Goal: Task Accomplishment & Management: Manage account settings

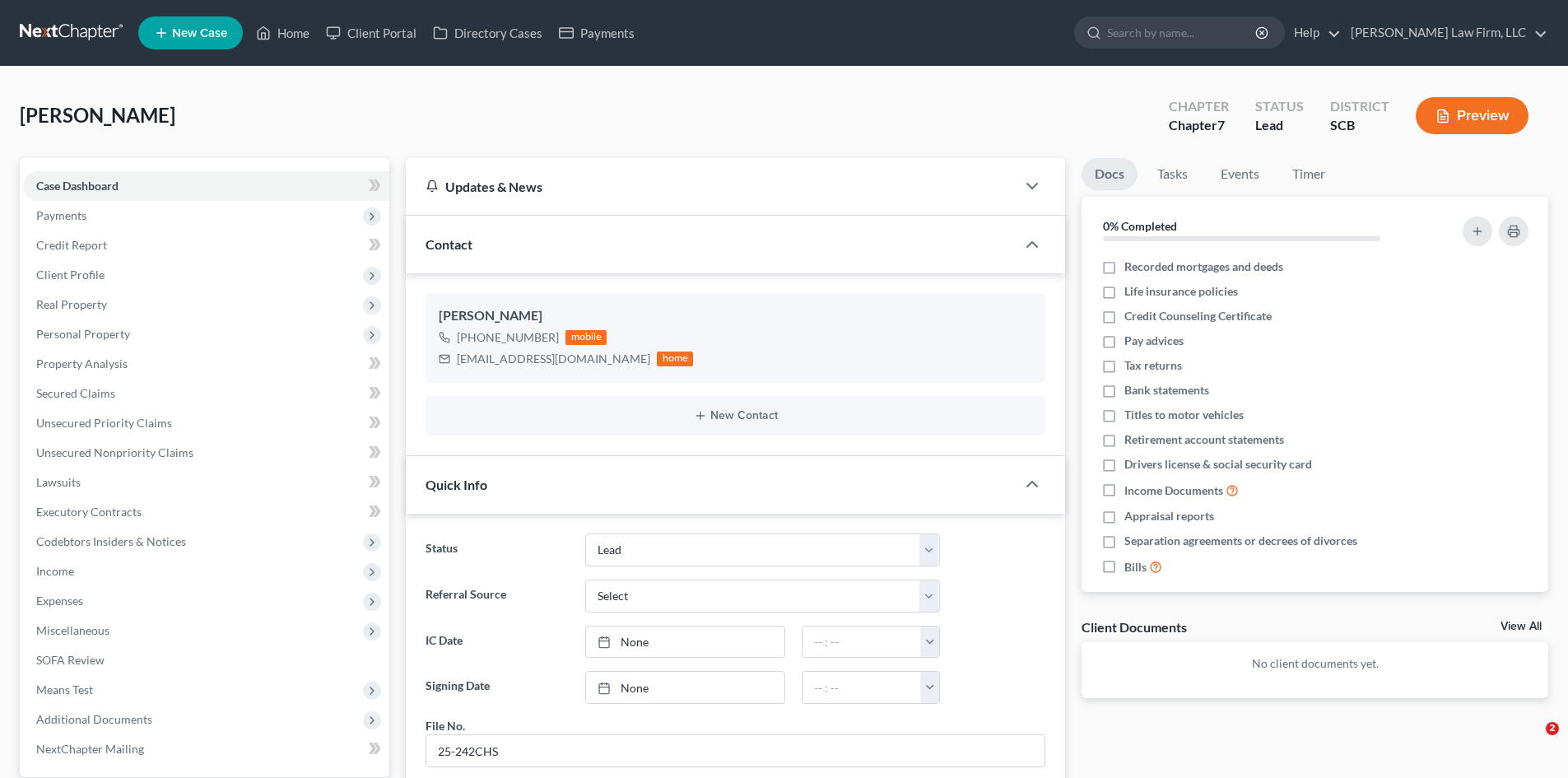
select select "4"
select select "0"
click at [1001, 370] on div at bounding box center [1019, 369] width 52 height 26
click at [1003, 370] on icon "button" at bounding box center [1006, 369] width 14 height 14
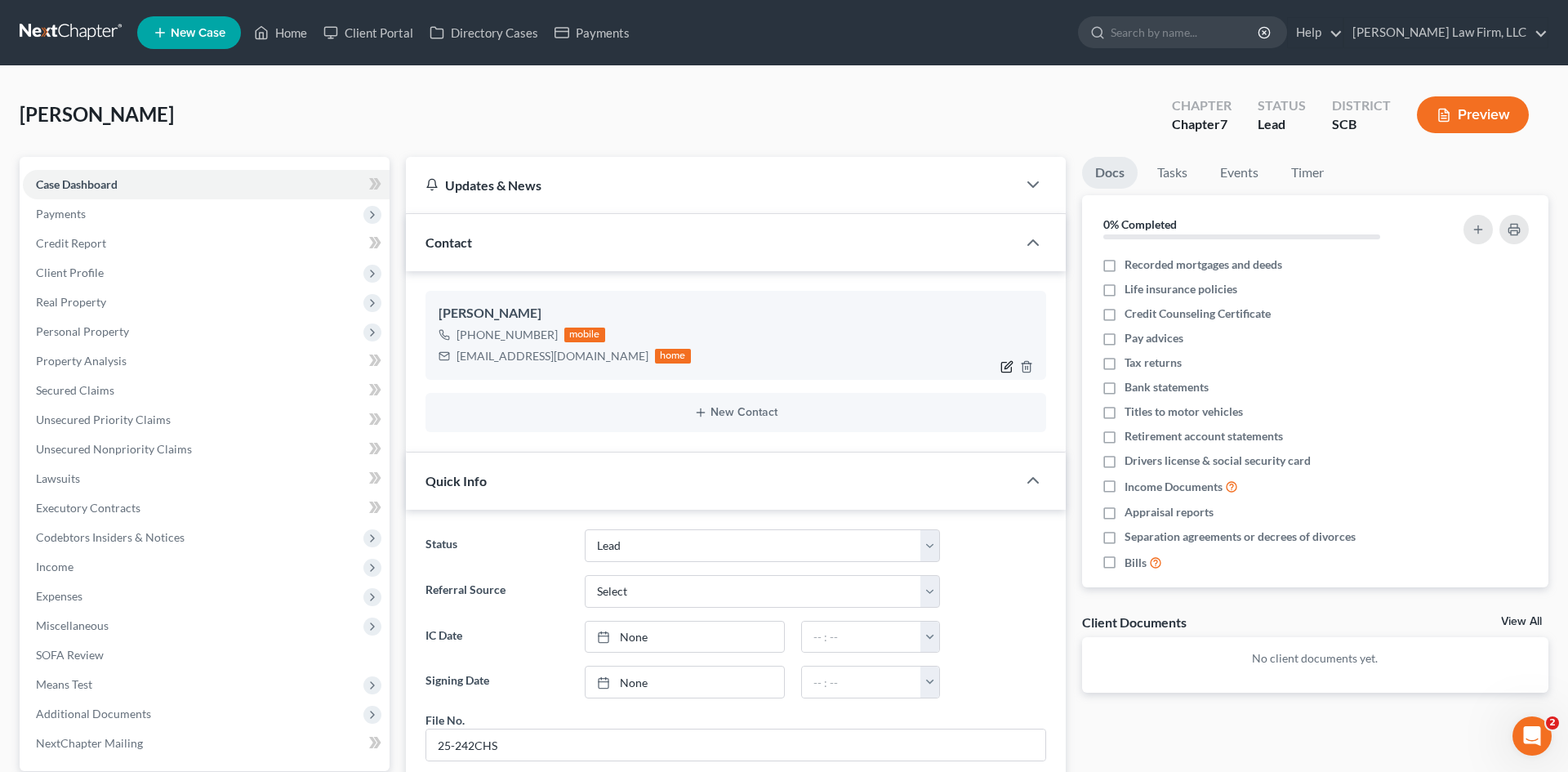
select select "0"
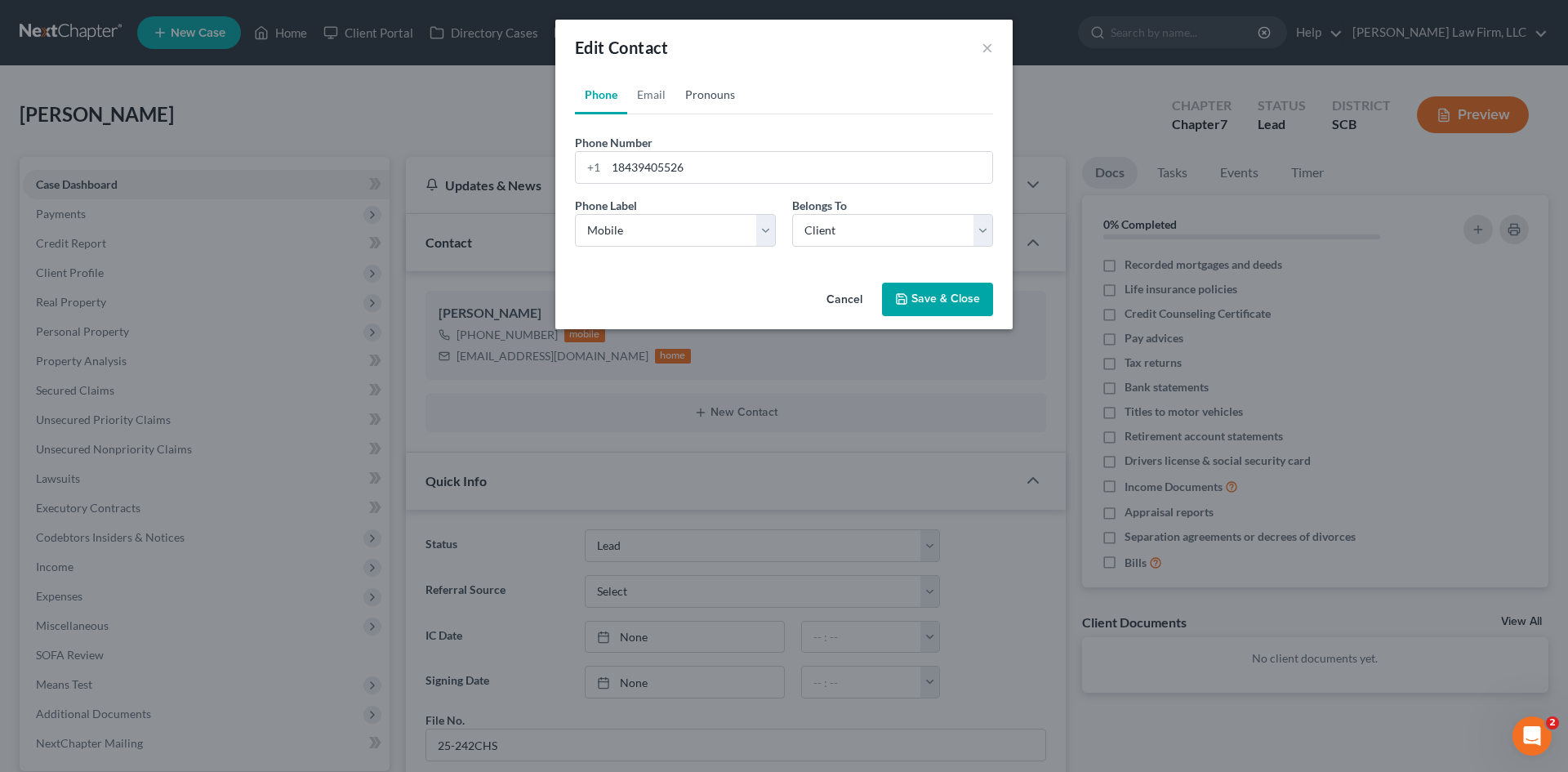
click at [723, 91] on link "Pronouns" at bounding box center [710, 95] width 69 height 39
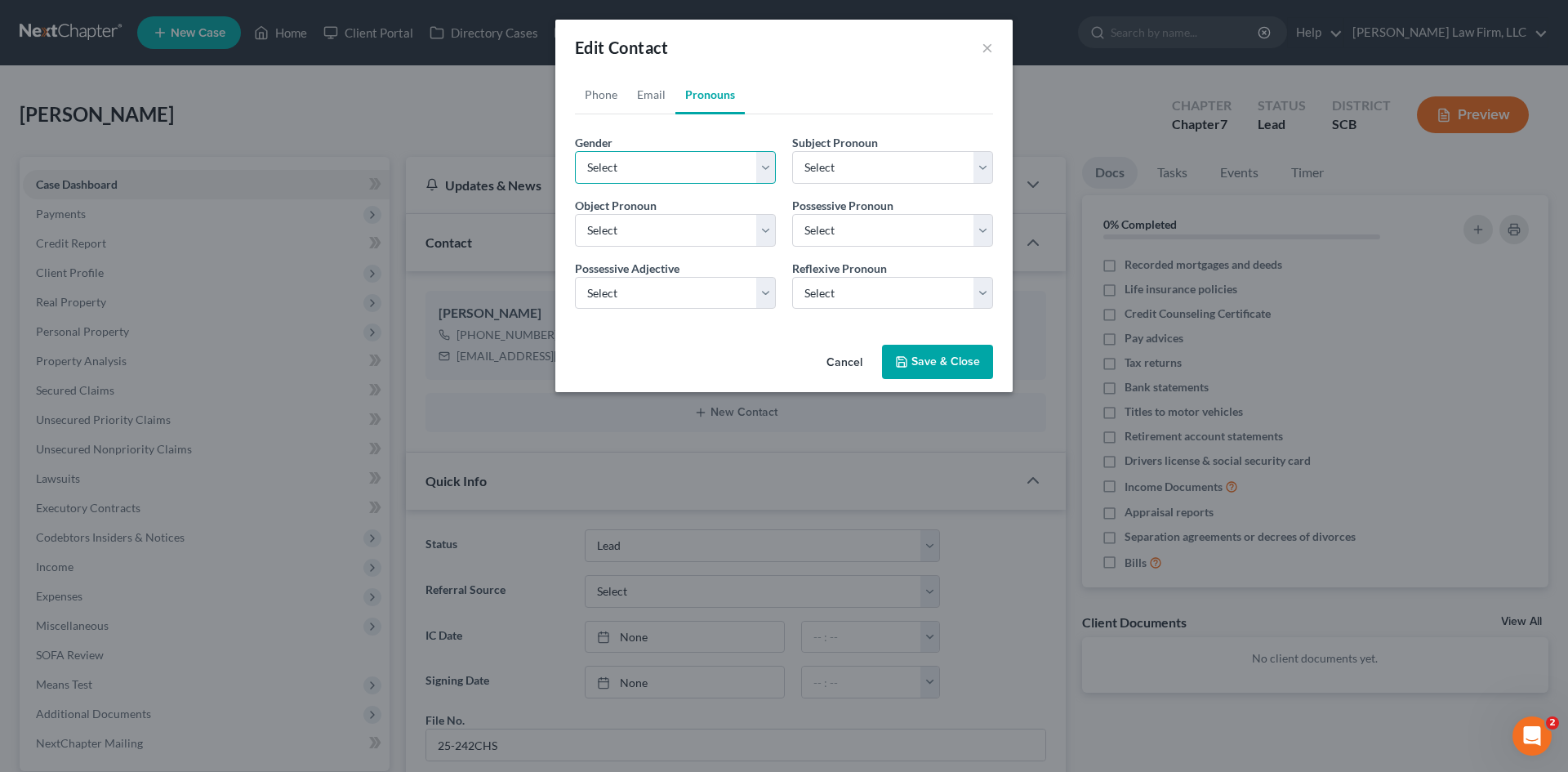
click at [683, 174] on select "Select Male Female Non Binary More Than One Person" at bounding box center [676, 167] width 201 height 32
select select "1"
click at [575, 151] on select "Select Male Female Non Binary More Than One Person" at bounding box center [676, 167] width 201 height 32
select select "1"
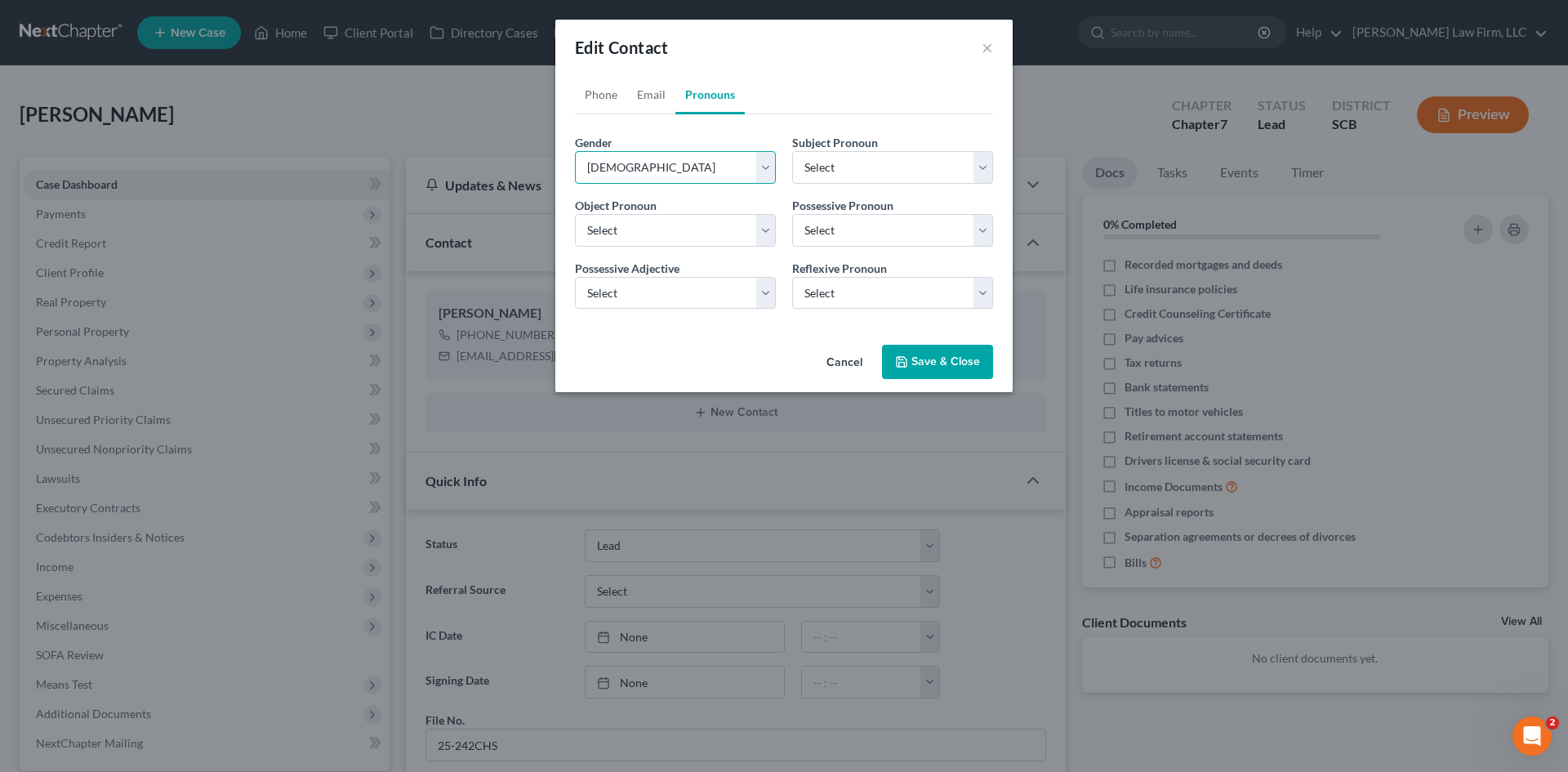
select select "1"
click at [856, 164] on select "Select He She They They" at bounding box center [893, 167] width 201 height 32
click at [793, 151] on select "Select He She They They" at bounding box center [893, 167] width 201 height 32
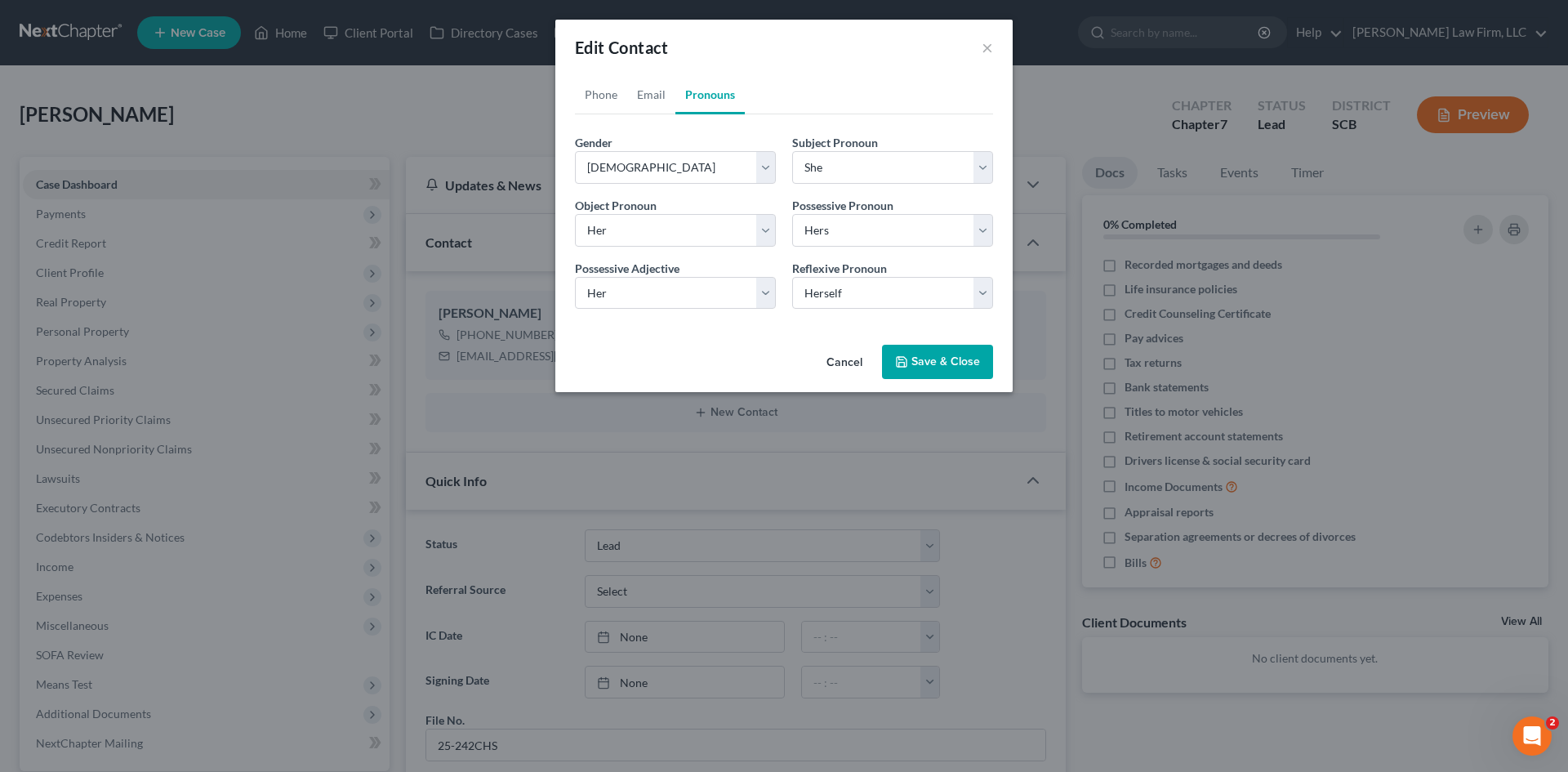
click at [979, 361] on button "Save & Close" at bounding box center [938, 362] width 111 height 34
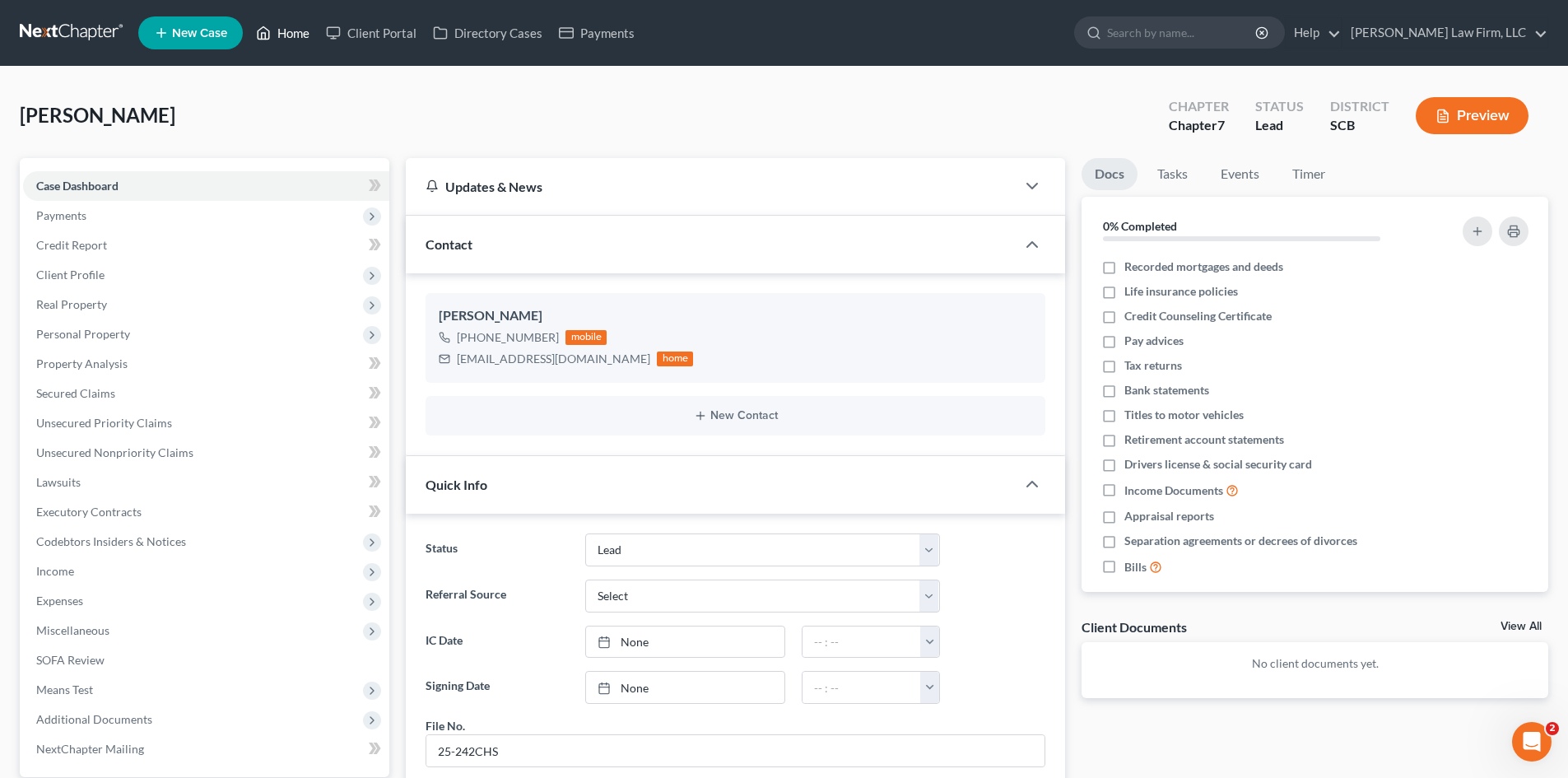
click at [291, 34] on link "Home" at bounding box center [282, 33] width 70 height 30
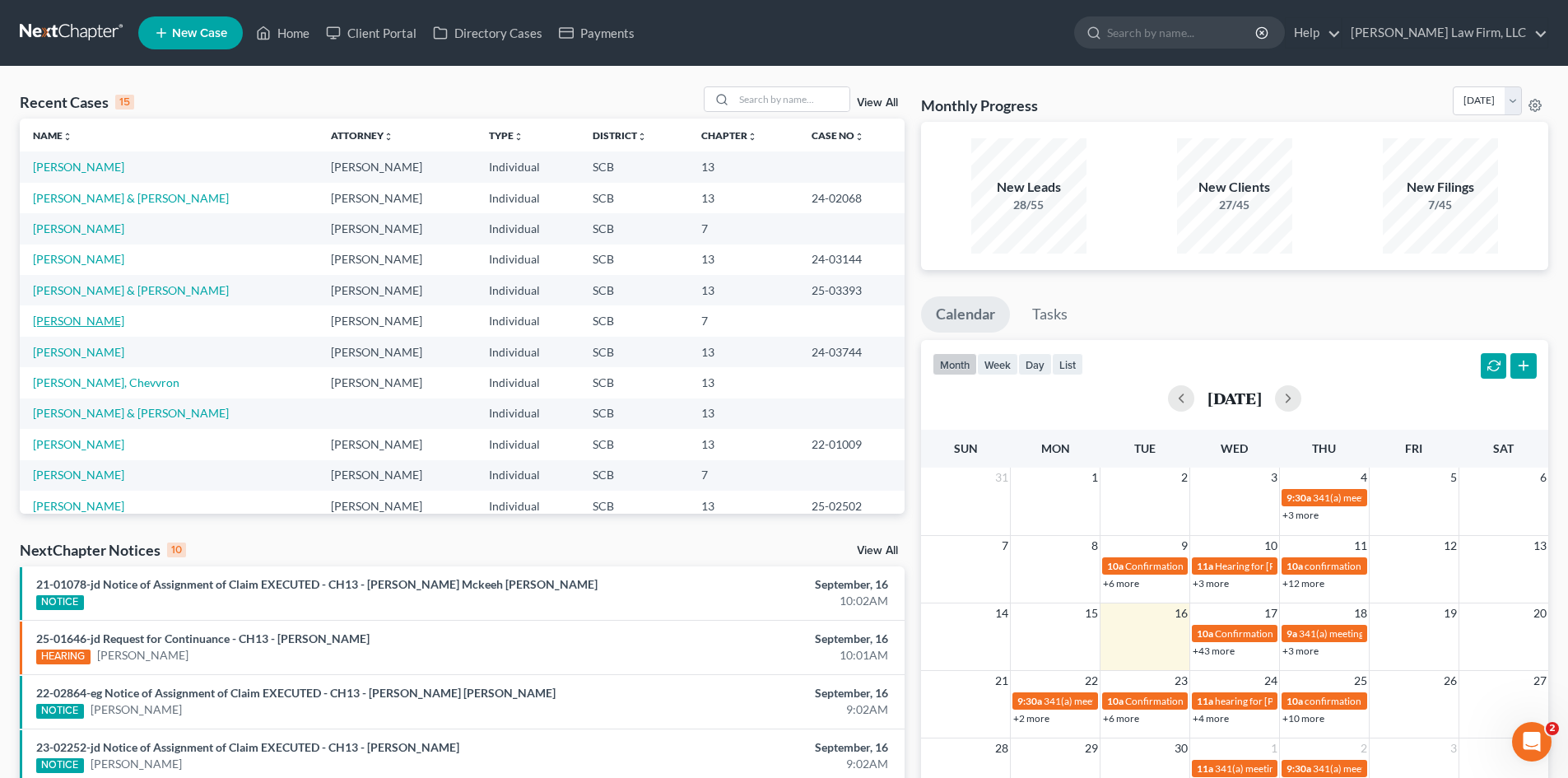
click at [105, 324] on link "Ledford, Jeremy" at bounding box center [78, 320] width 91 height 14
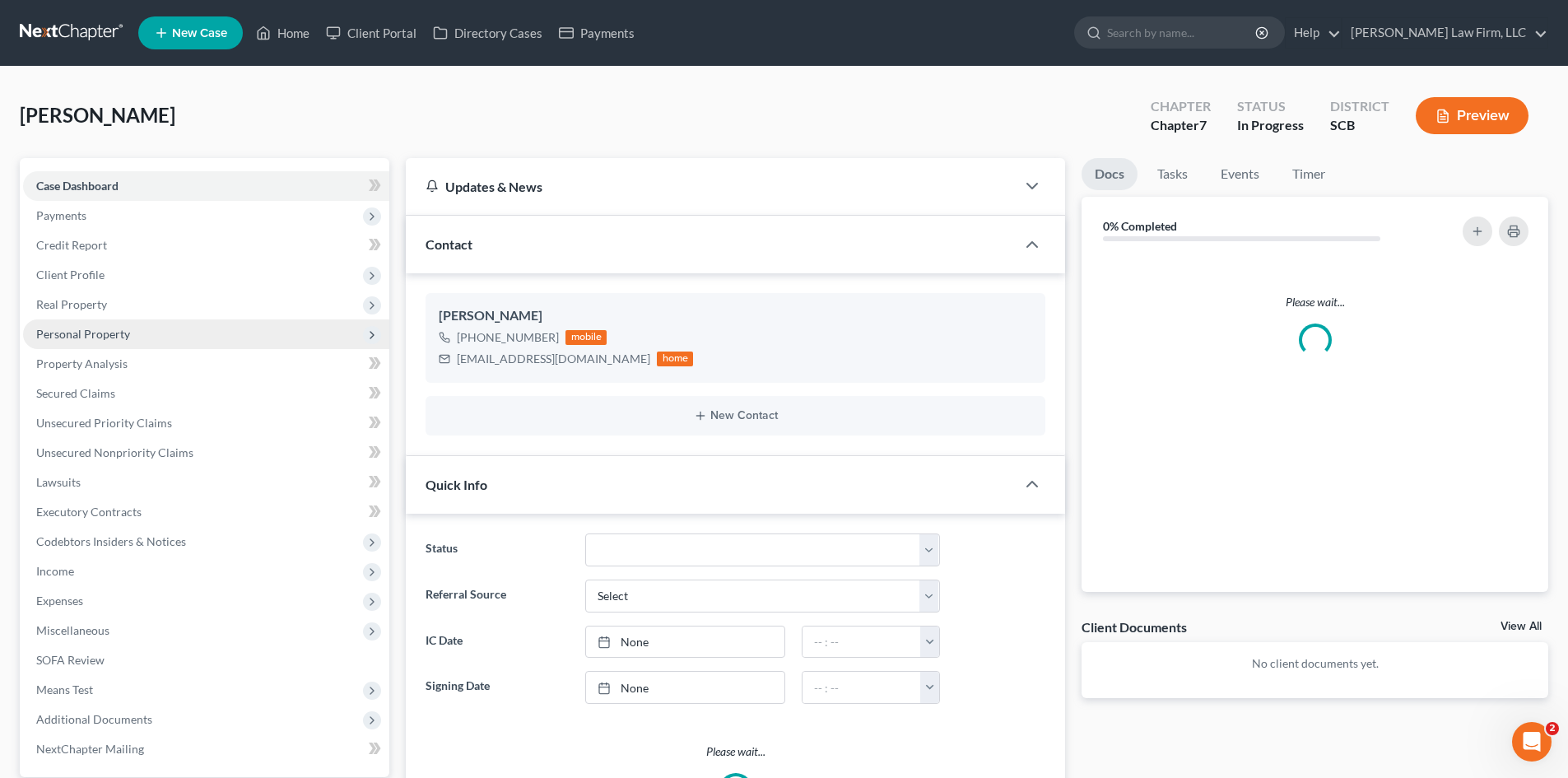
select select "0"
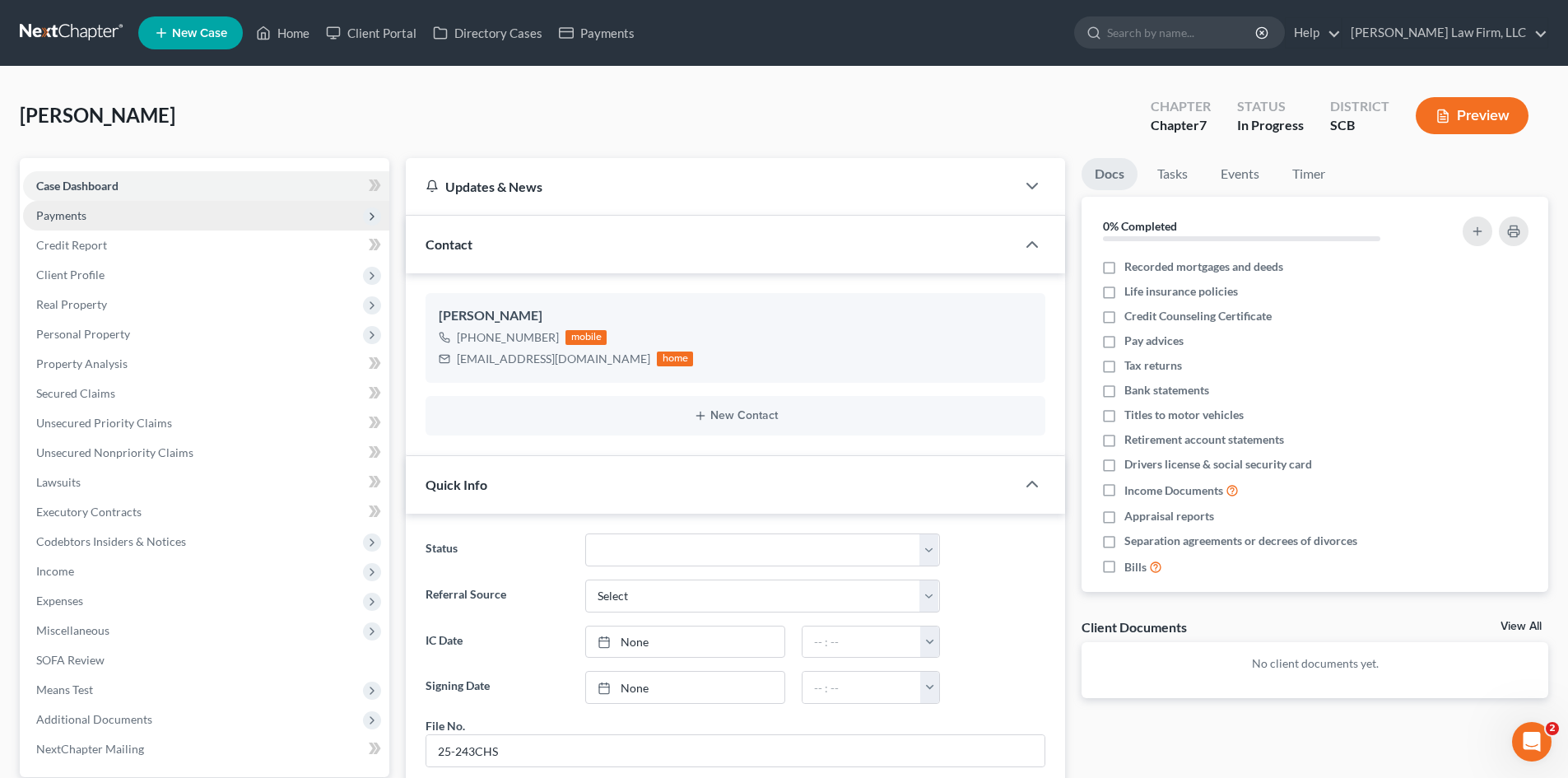
click at [39, 221] on span "Payments" at bounding box center [62, 214] width 51 height 14
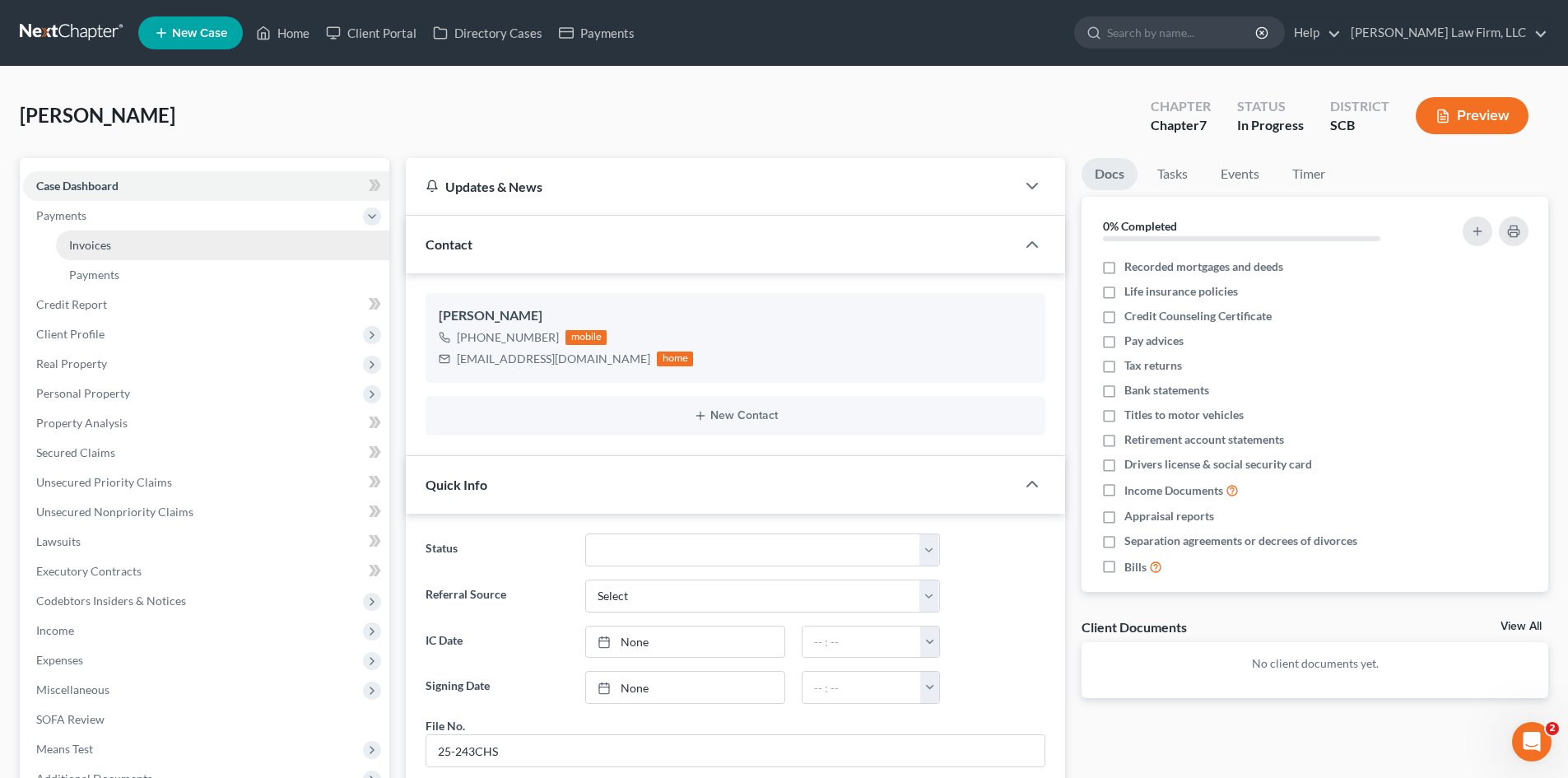
click at [67, 242] on link "Invoices" at bounding box center [223, 245] width 334 height 30
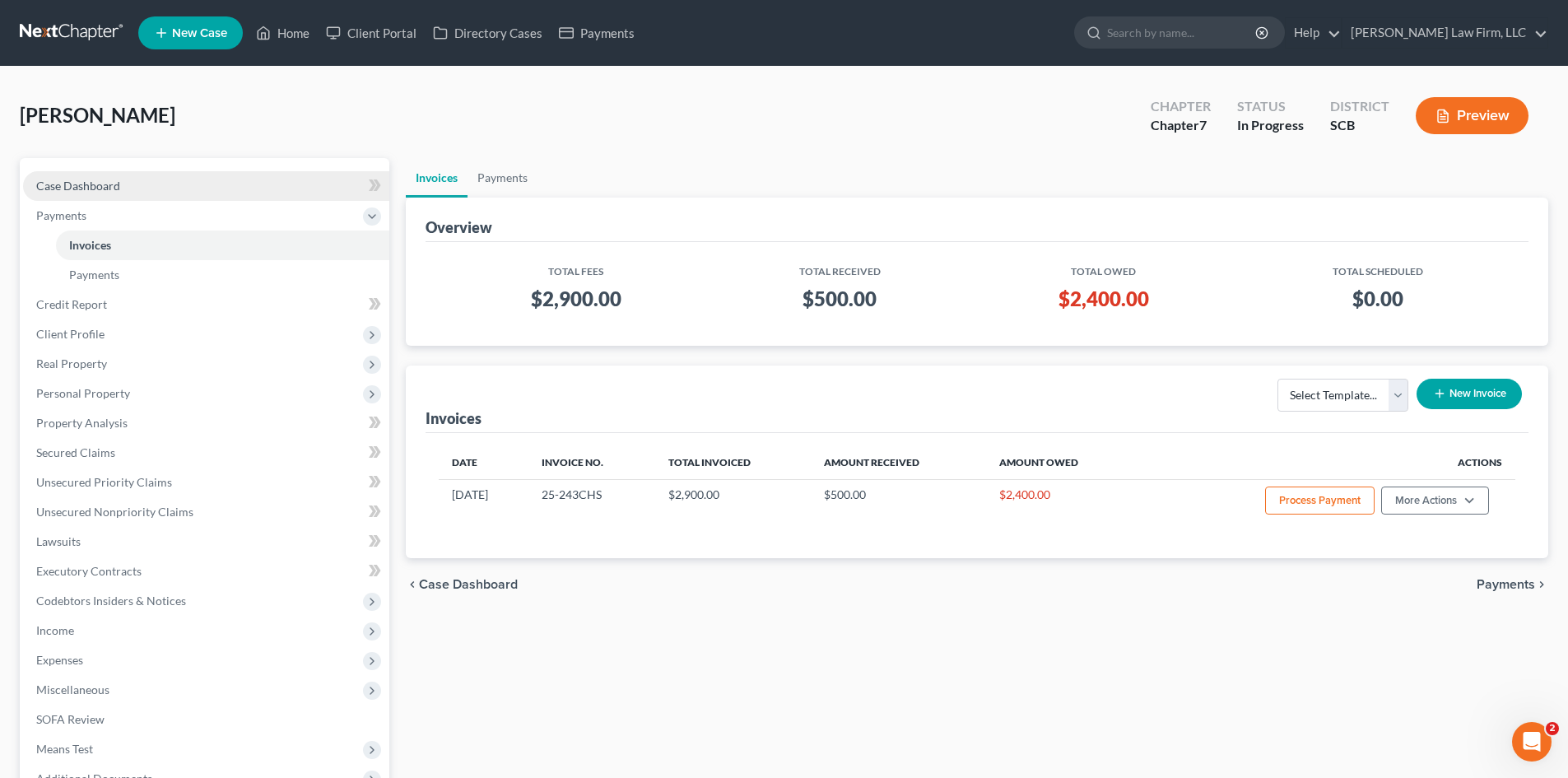
click at [86, 176] on link "Case Dashboard" at bounding box center [205, 185] width 366 height 30
select select "0"
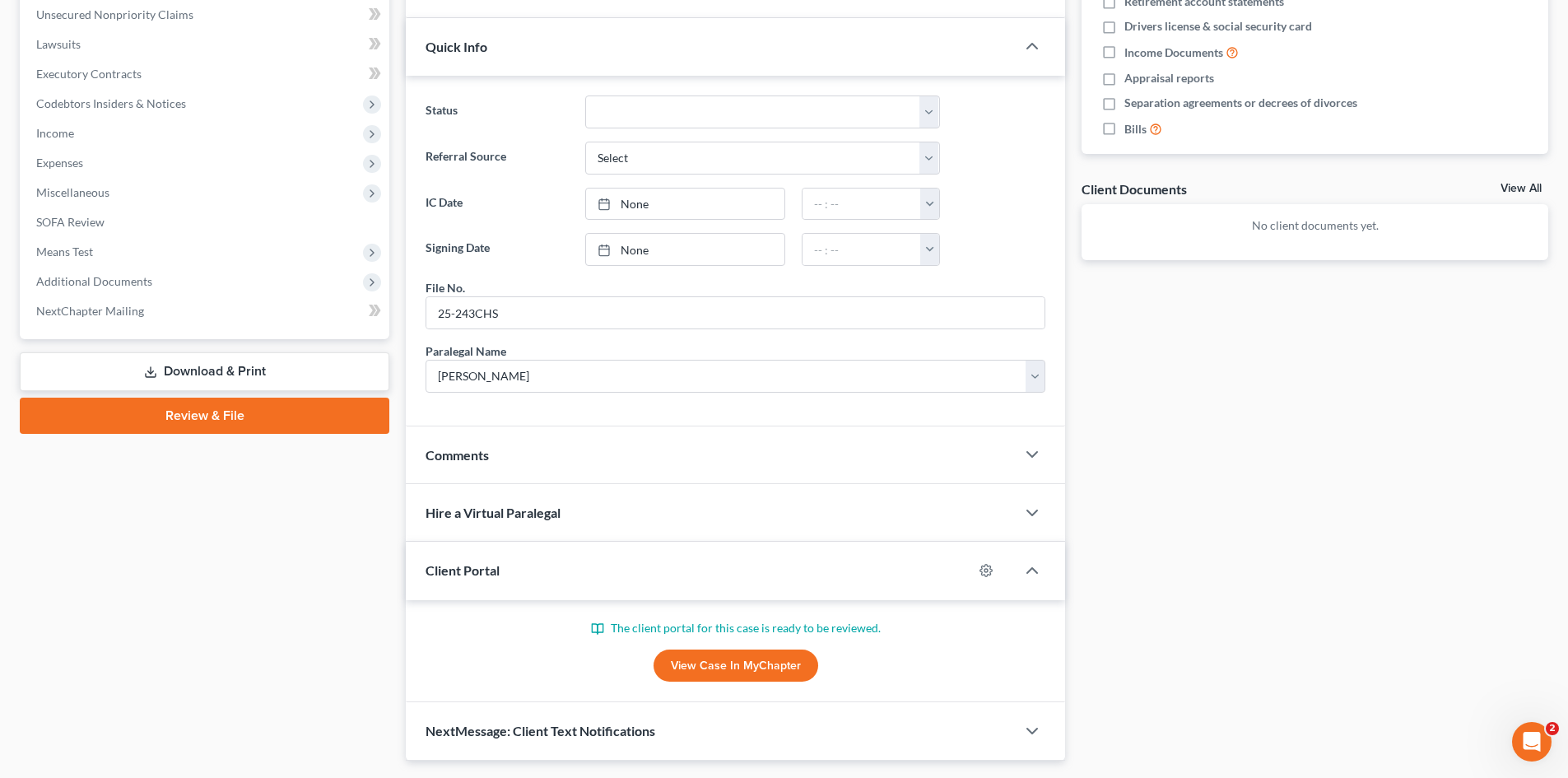
scroll to position [483, 0]
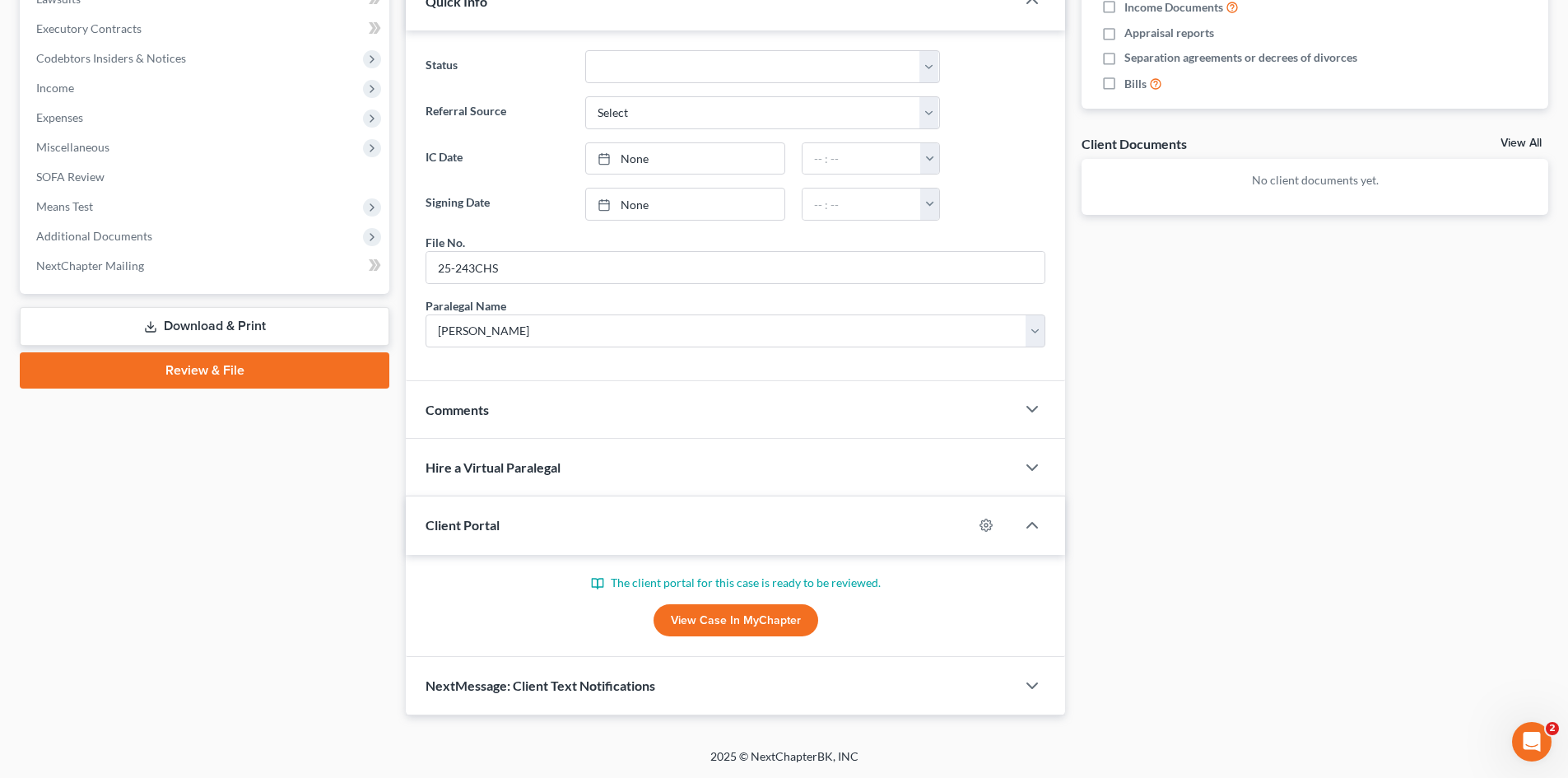
click at [728, 616] on link "View Case in MyChapter" at bounding box center [736, 621] width 165 height 33
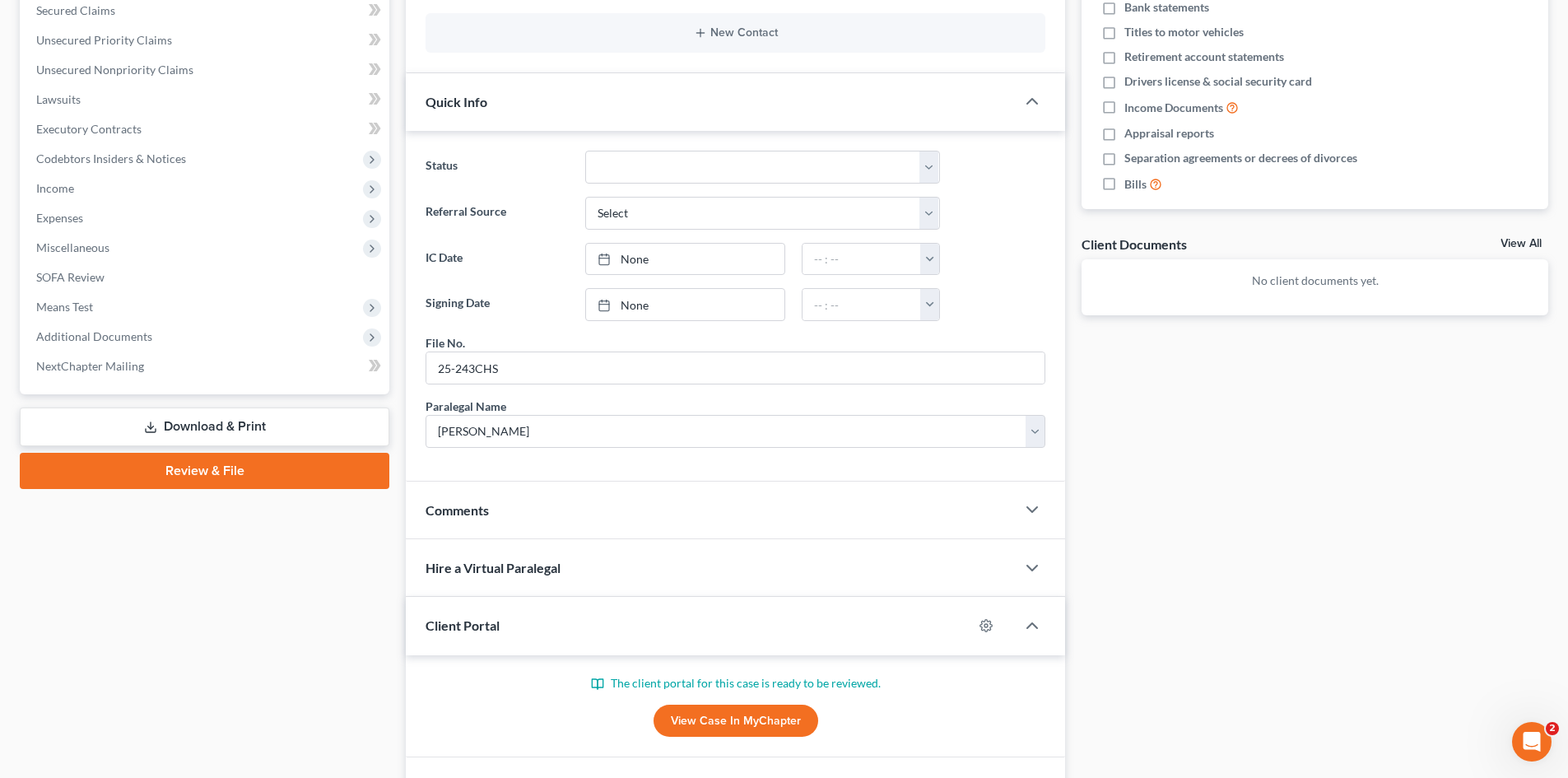
scroll to position [412, 0]
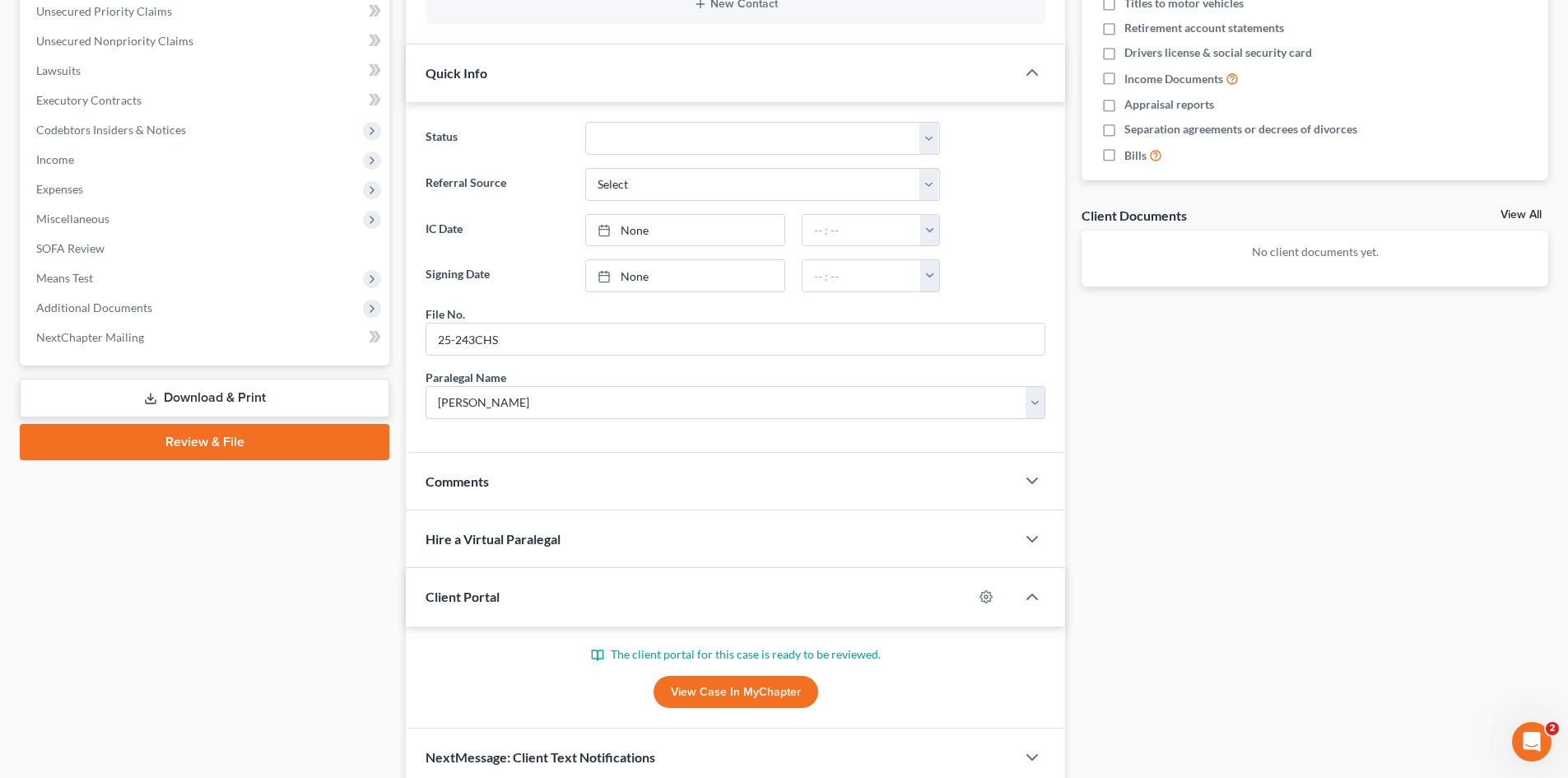
click at [739, 688] on link "View Case in MyChapter" at bounding box center [736, 692] width 165 height 33
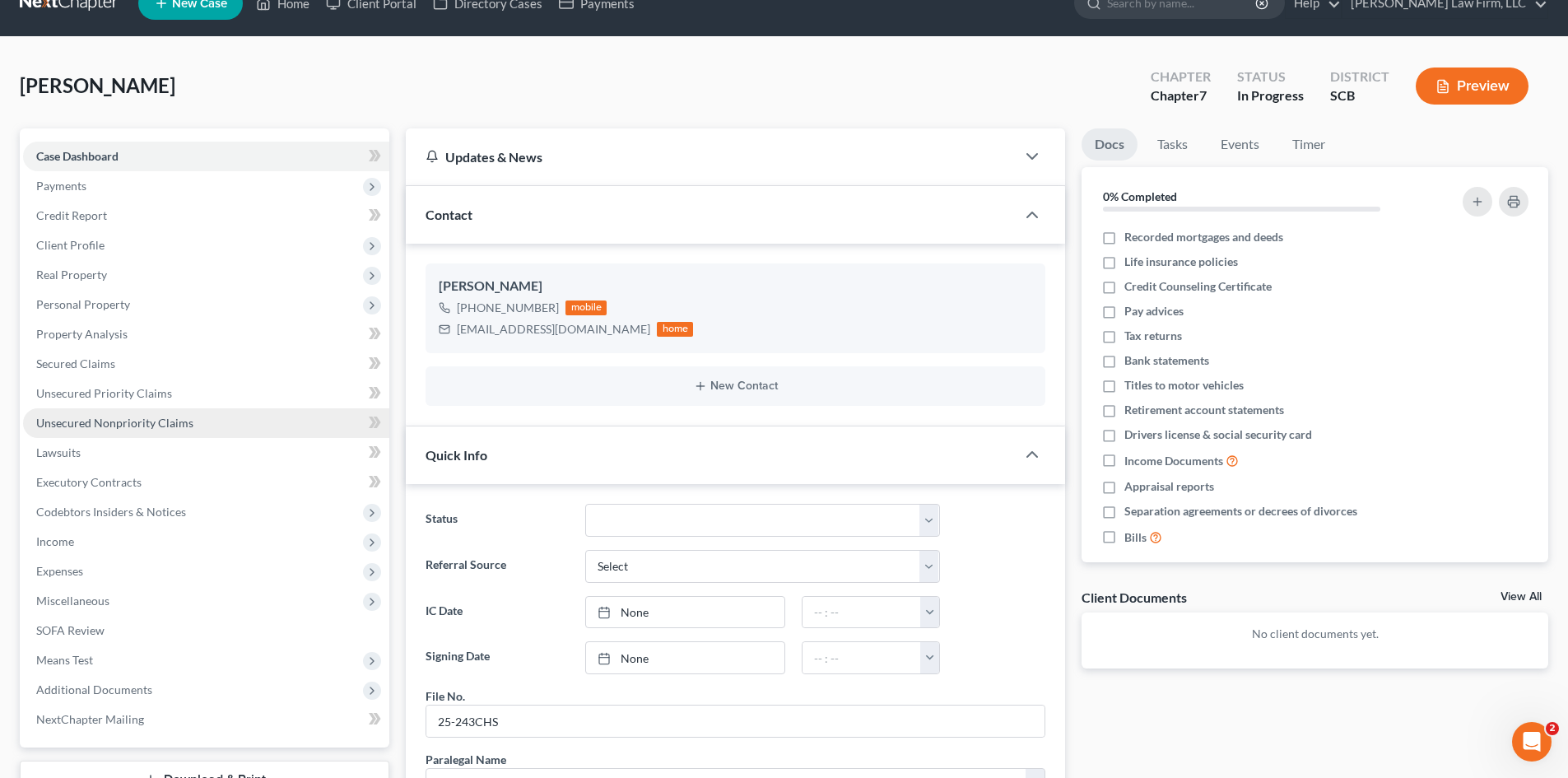
scroll to position [0, 0]
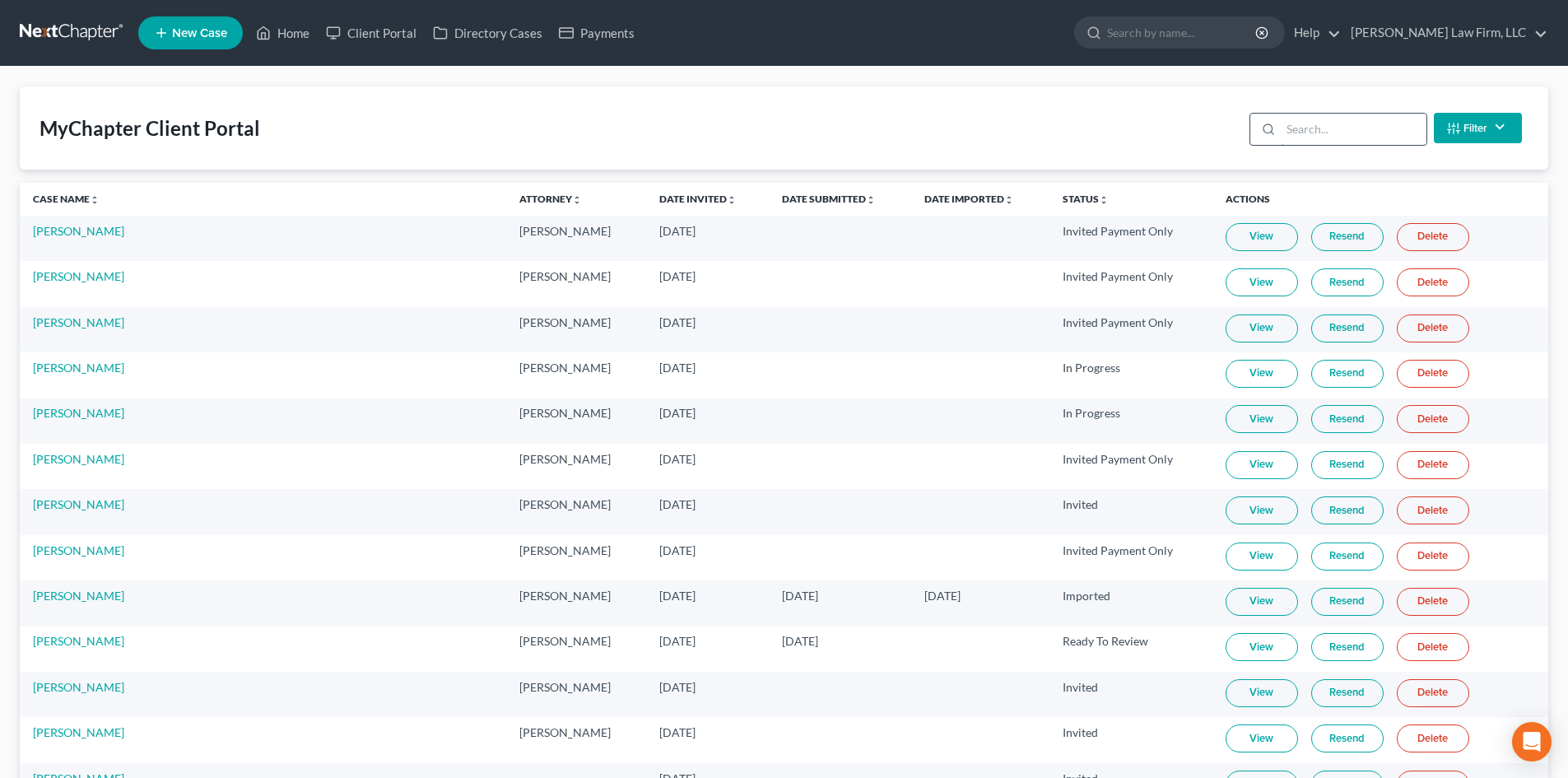
click at [1326, 141] on input "search" at bounding box center [1354, 129] width 146 height 32
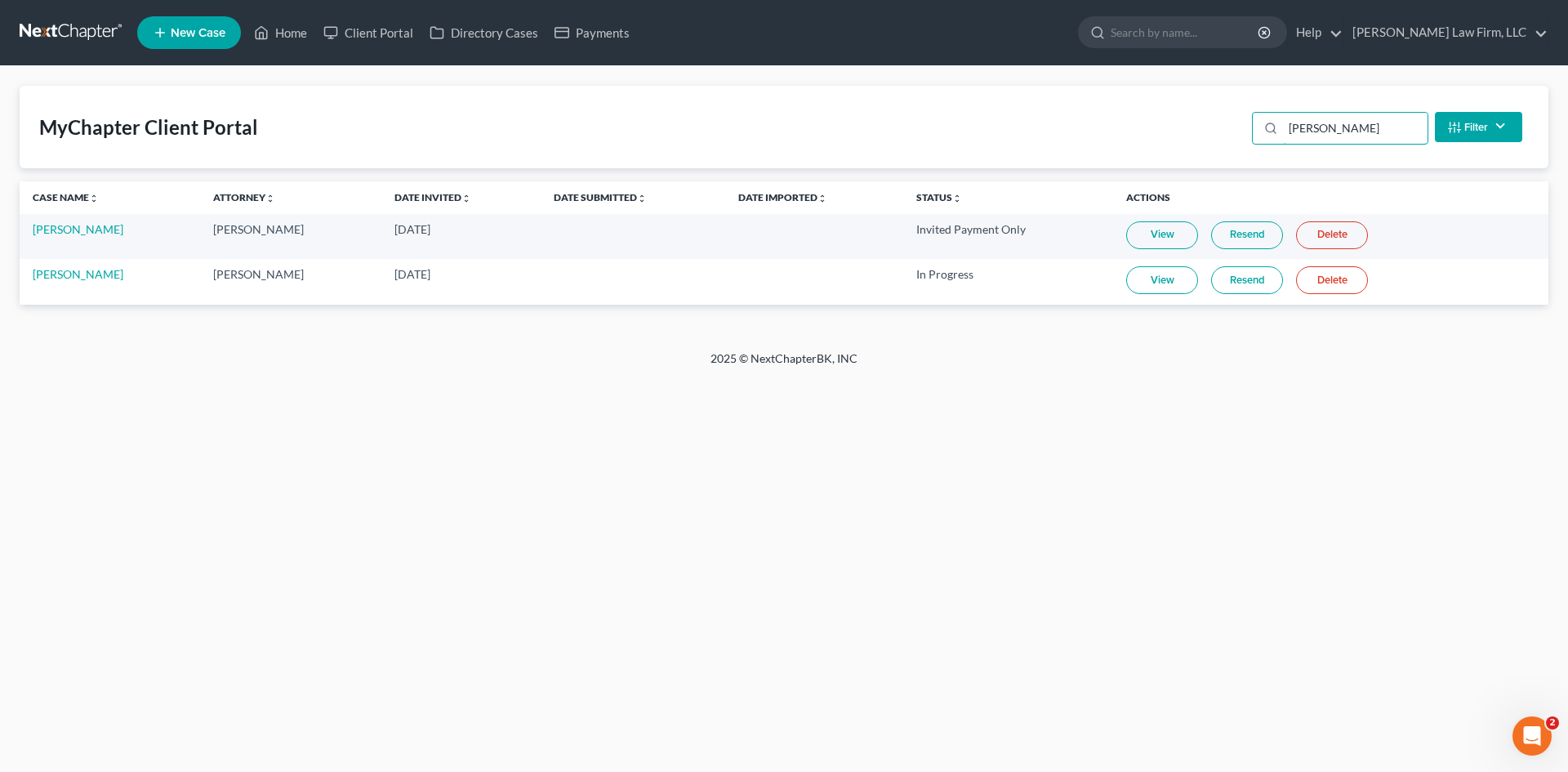
type input "[PERSON_NAME]"
click at [1152, 290] on link "View" at bounding box center [1162, 280] width 72 height 28
